Goal: Information Seeking & Learning: Learn about a topic

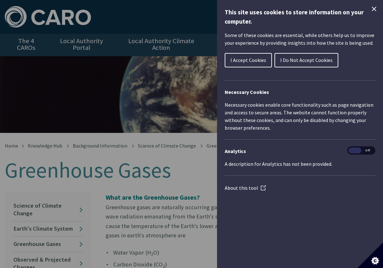
click at [375, 8] on icon "Close Cookie Control" at bounding box center [375, 9] width 8 height 8
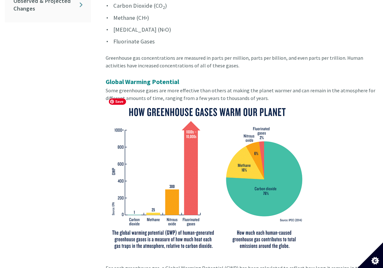
scroll to position [258, 0]
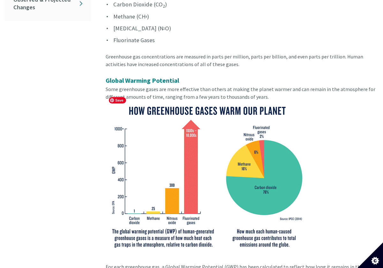
click at [173, 130] on img at bounding box center [207, 177] width 203 height 152
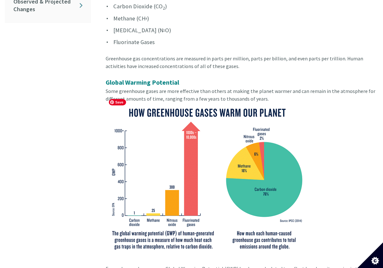
scroll to position [259, 0]
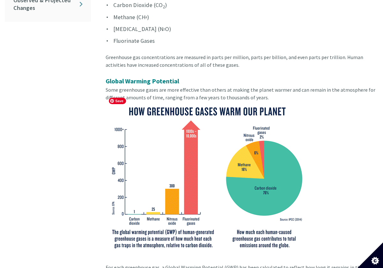
click at [240, 134] on img at bounding box center [207, 177] width 203 height 152
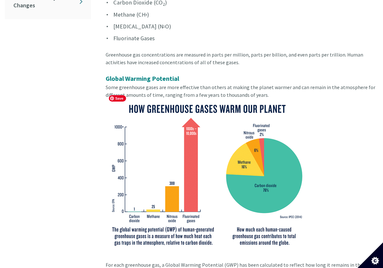
click at [282, 138] on img at bounding box center [207, 175] width 203 height 152
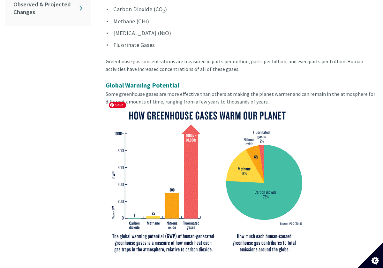
click at [270, 159] on img at bounding box center [207, 181] width 203 height 152
click at [270, 158] on img at bounding box center [207, 181] width 203 height 152
click at [323, 113] on div "Global Warming Potential Some greenhouse gases are more effective than others a…" at bounding box center [242, 174] width 273 height 187
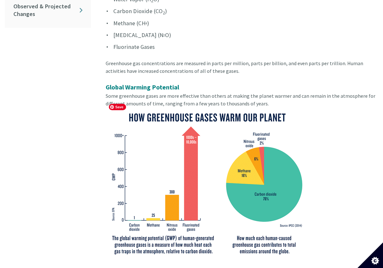
click at [155, 177] on img at bounding box center [207, 183] width 203 height 152
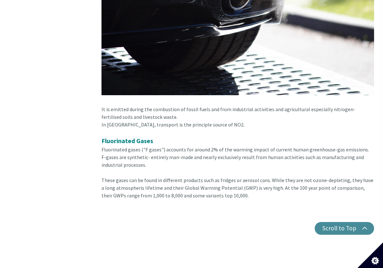
scroll to position [1912, 4]
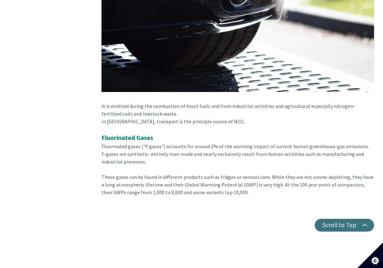
click at [349, 219] on button "Scroll to Top" at bounding box center [344, 225] width 59 height 13
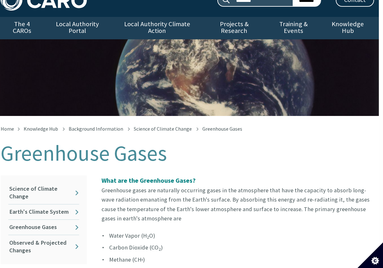
scroll to position [0, 4]
